Goal: Navigation & Orientation: Find specific page/section

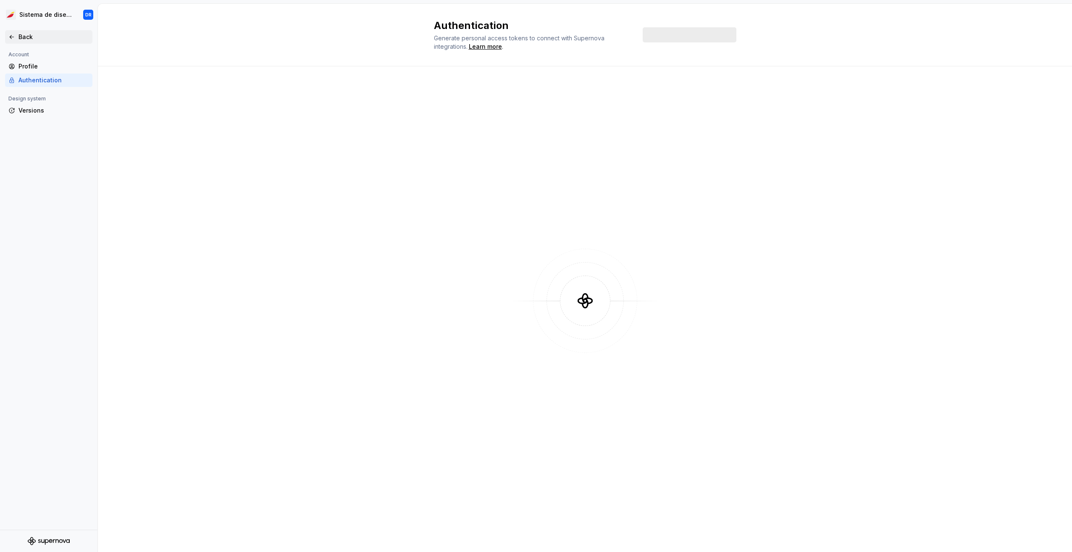
click at [29, 33] on div "Back" at bounding box center [53, 37] width 71 height 8
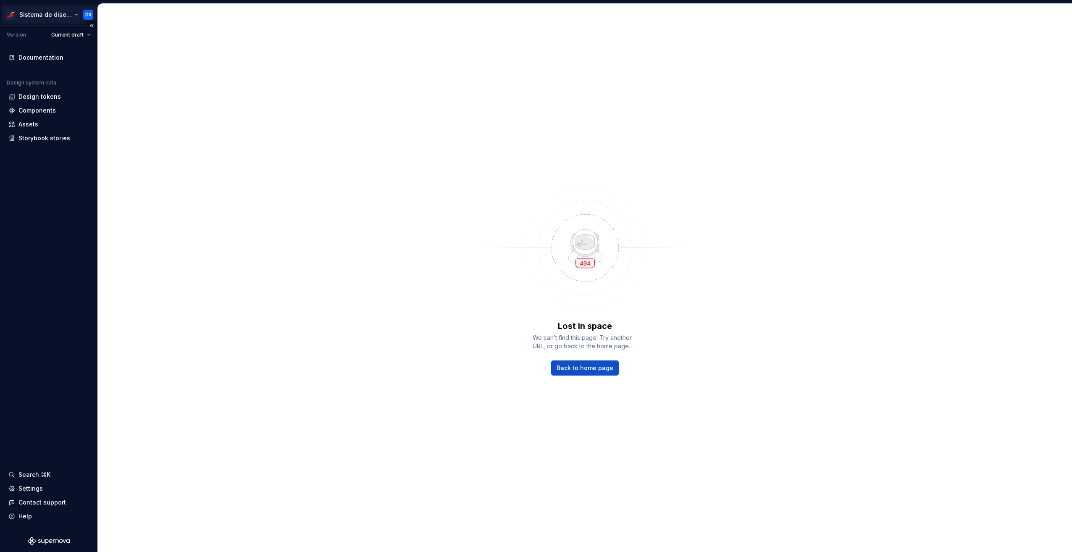
click at [57, 15] on html "Sistema de diseño Iberia DR Version Current draft Documentation Design system d…" at bounding box center [536, 276] width 1072 height 552
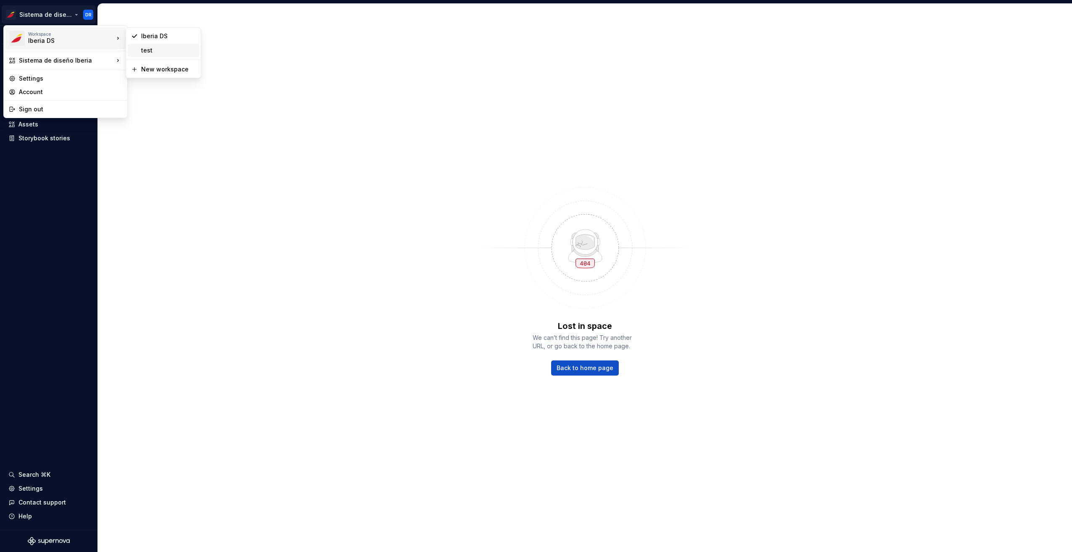
click at [166, 48] on div "test" at bounding box center [168, 50] width 55 height 8
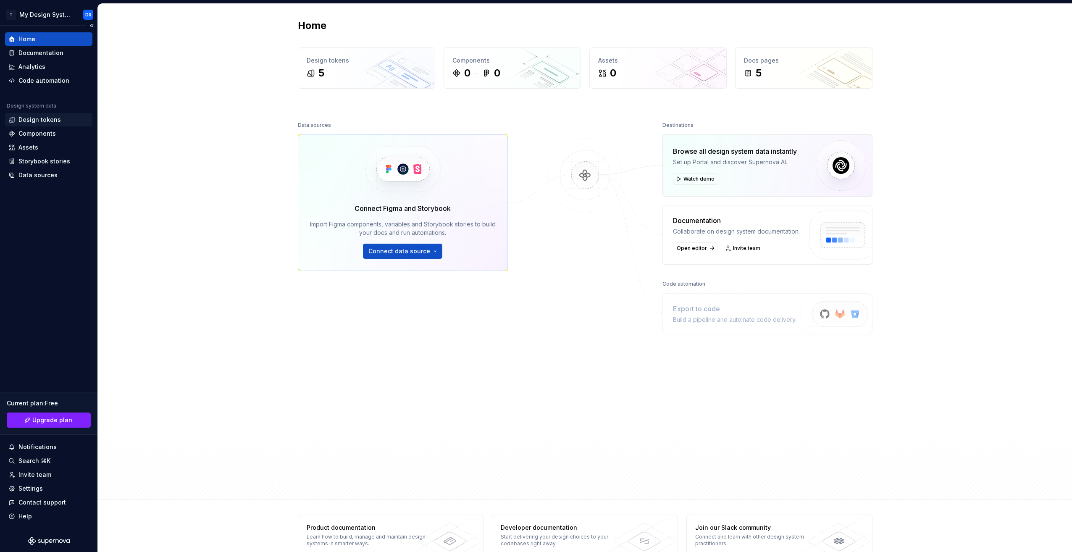
click at [42, 121] on div "Design tokens" at bounding box center [39, 120] width 42 height 8
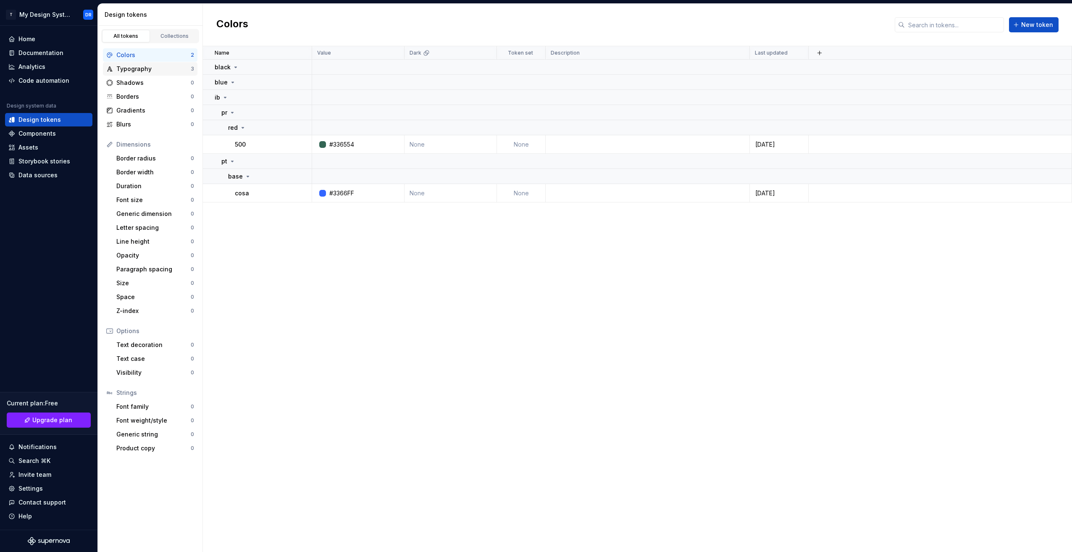
click at [144, 67] on div "Typography" at bounding box center [153, 69] width 74 height 8
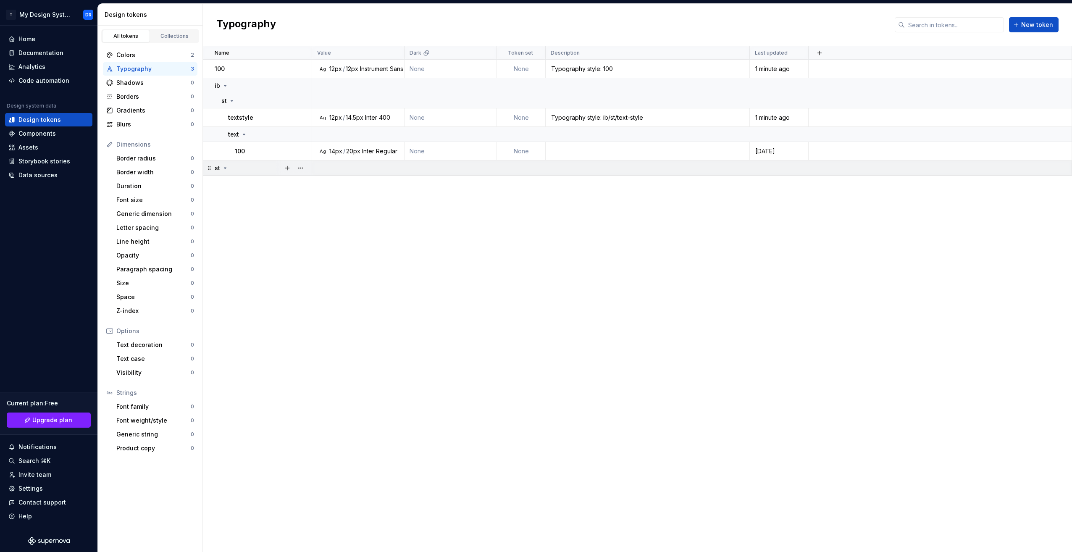
click at [226, 170] on icon at bounding box center [225, 168] width 7 height 7
